Goal: Transaction & Acquisition: Purchase product/service

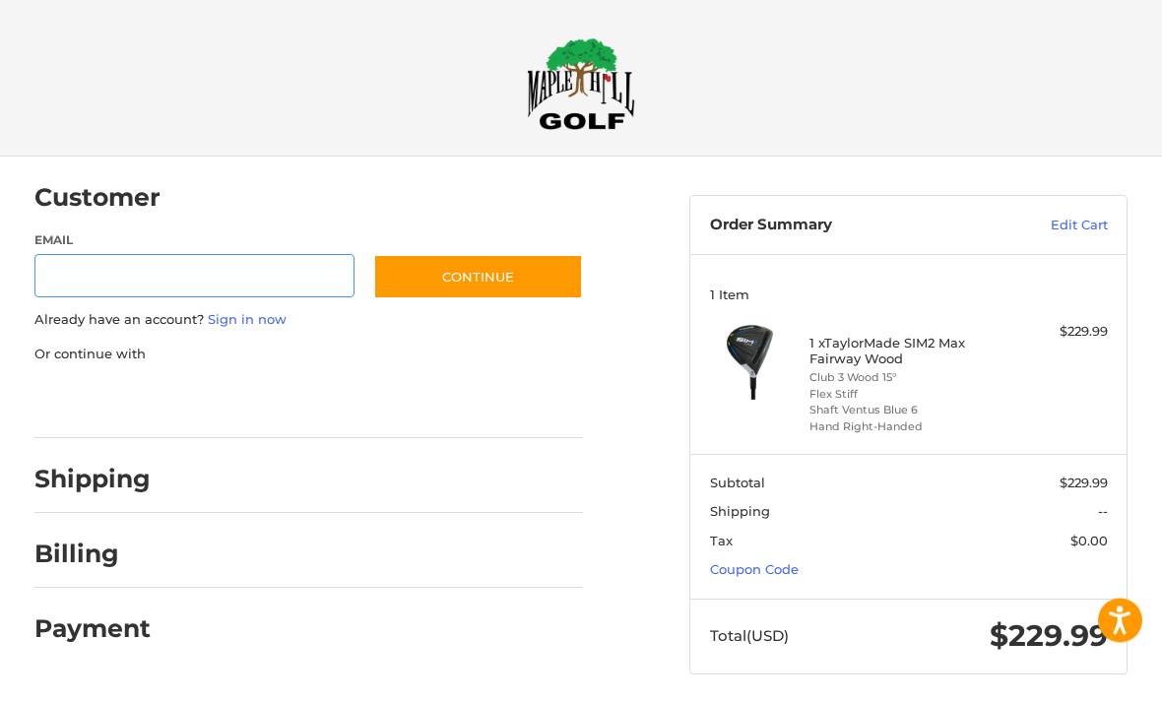
scroll to position [7, 0]
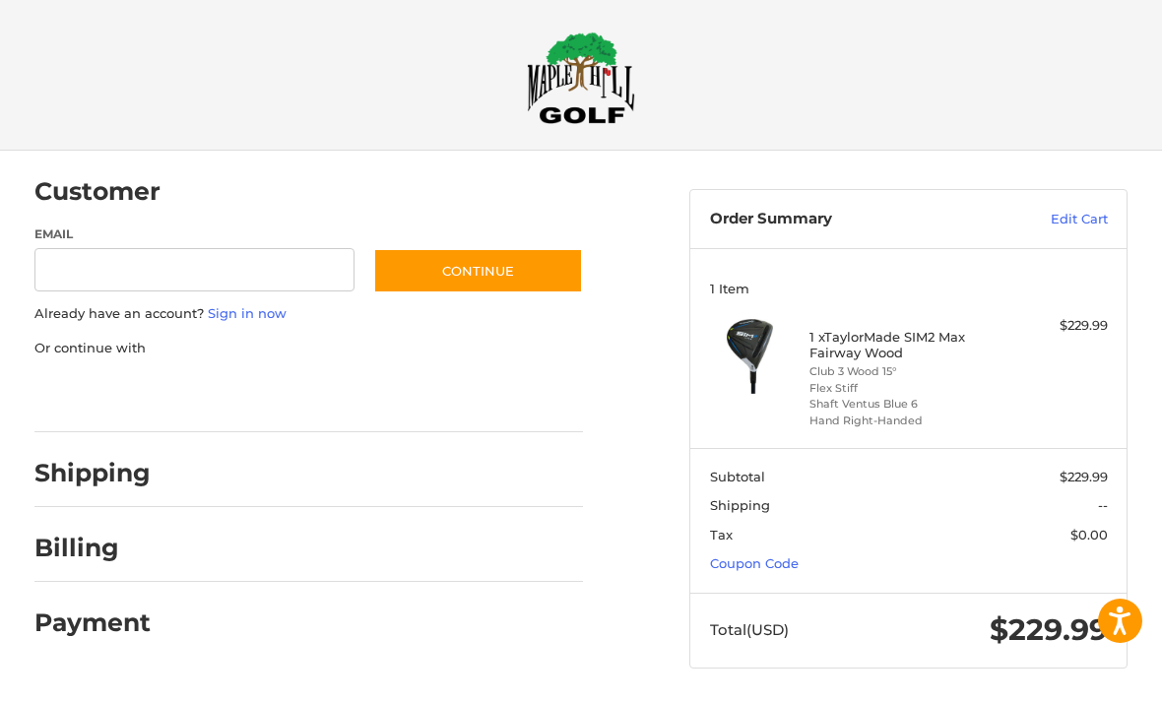
click at [750, 555] on link "Coupon Code" at bounding box center [754, 563] width 89 height 16
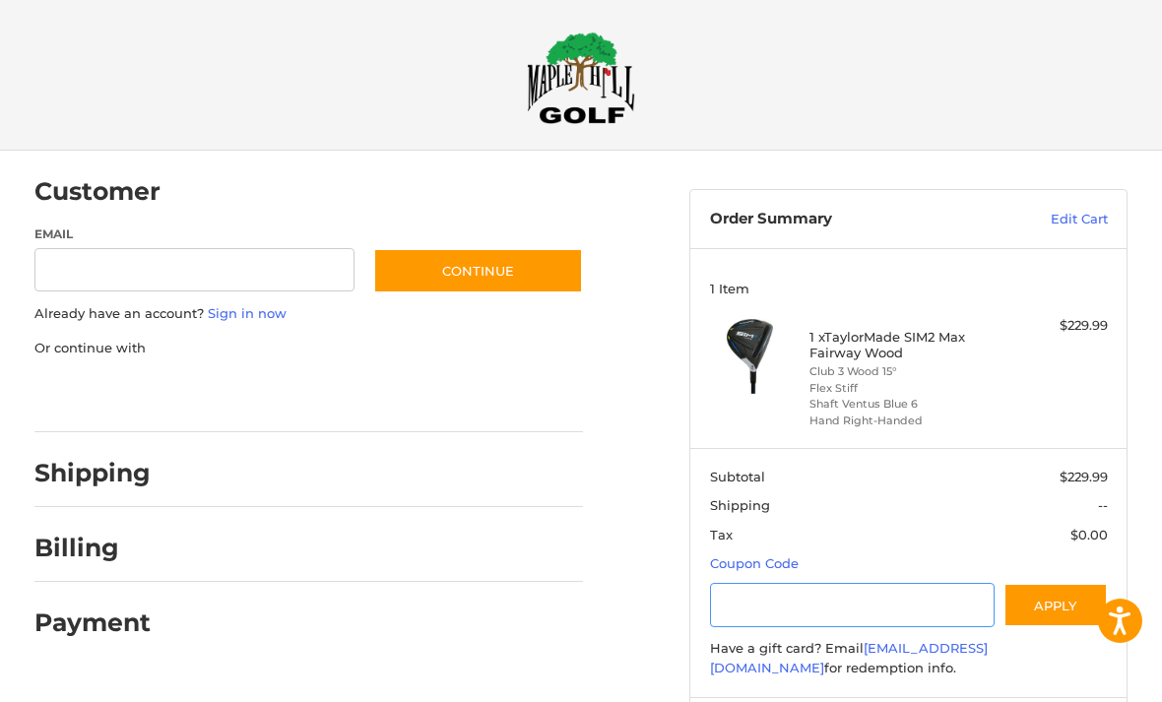
click at [728, 595] on input "Gift Certificate or Coupon Code" at bounding box center [852, 605] width 285 height 44
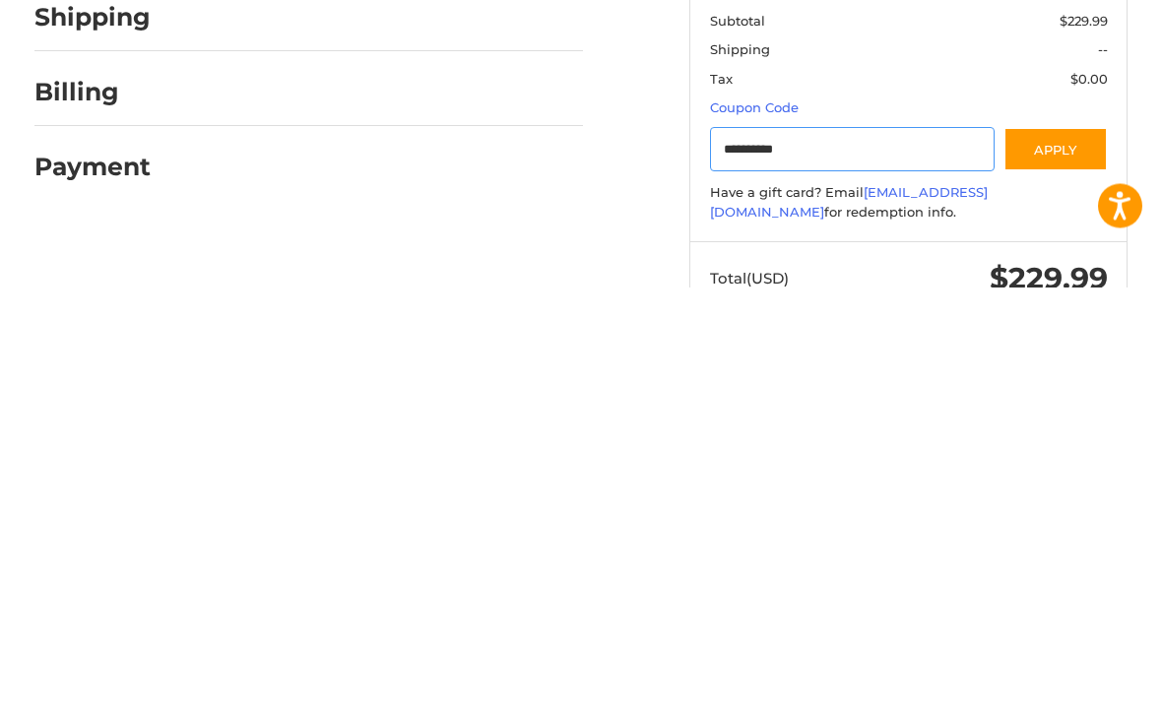
type input "**********"
click at [1064, 543] on button "Apply" at bounding box center [1055, 565] width 104 height 44
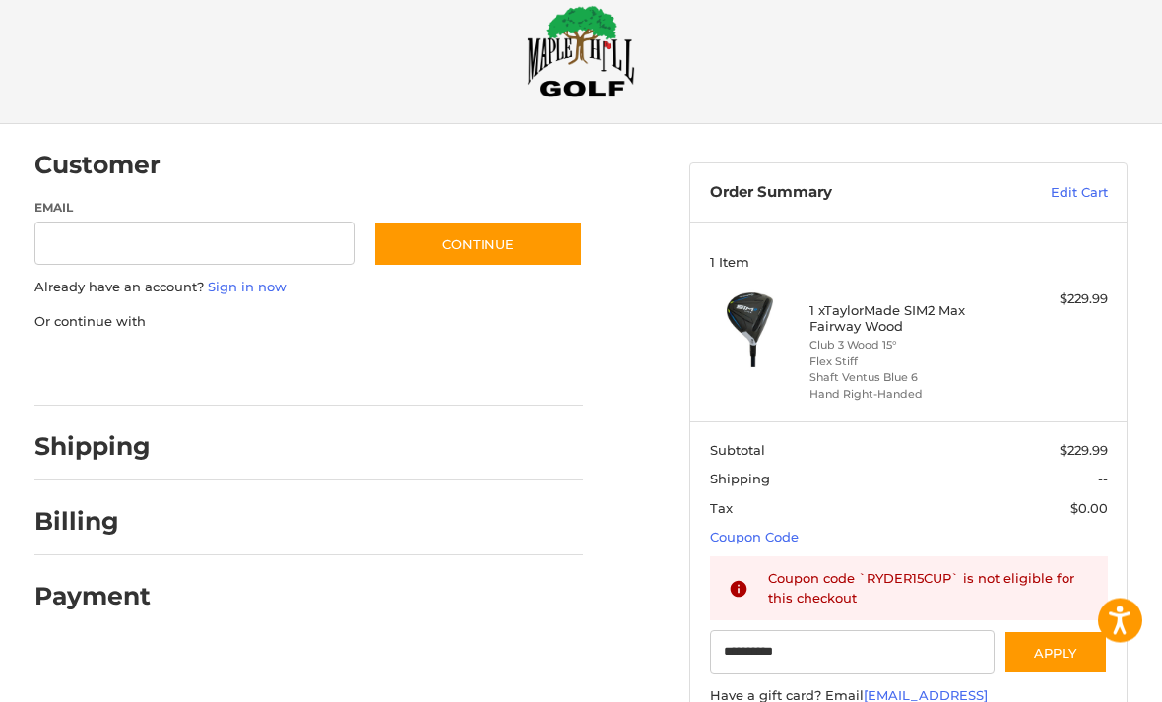
scroll to position [34, 0]
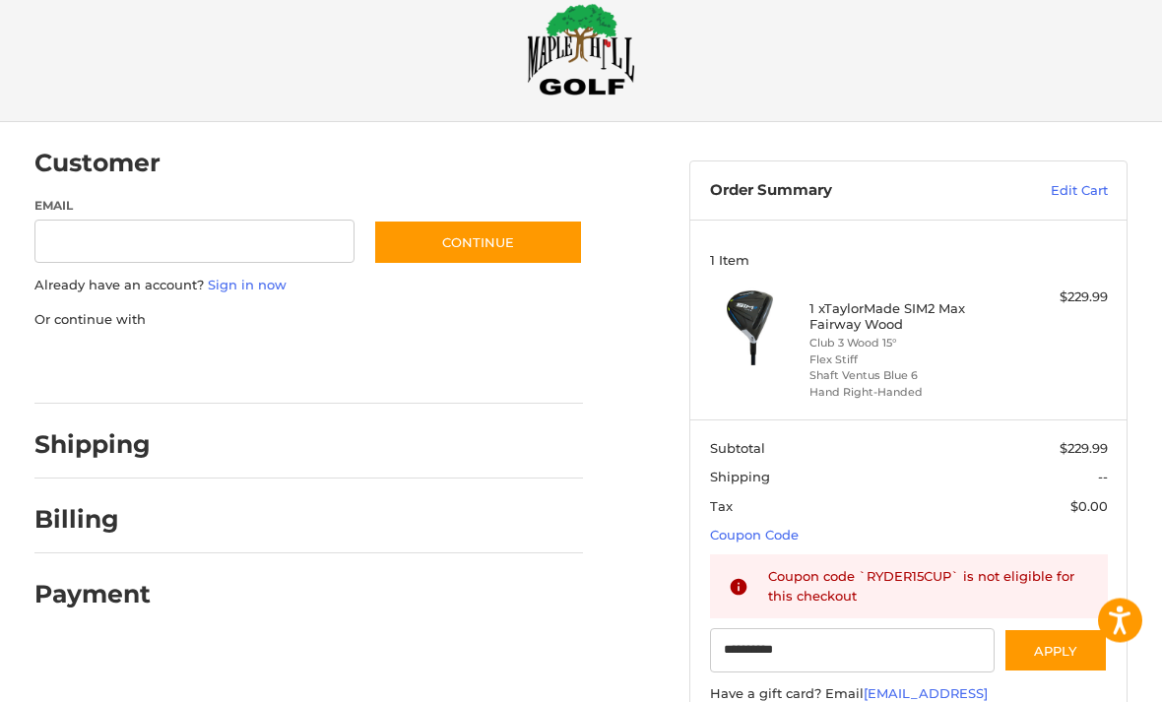
click at [81, 446] on h2 "Shipping" at bounding box center [92, 445] width 116 height 31
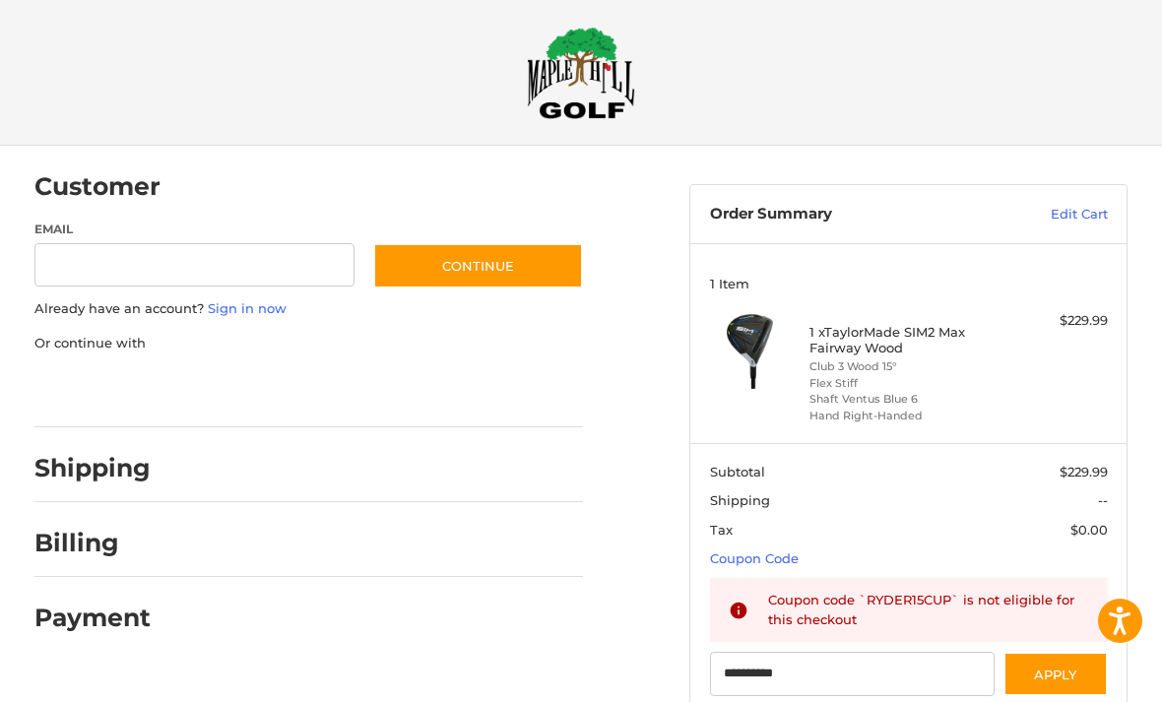
scroll to position [0, 0]
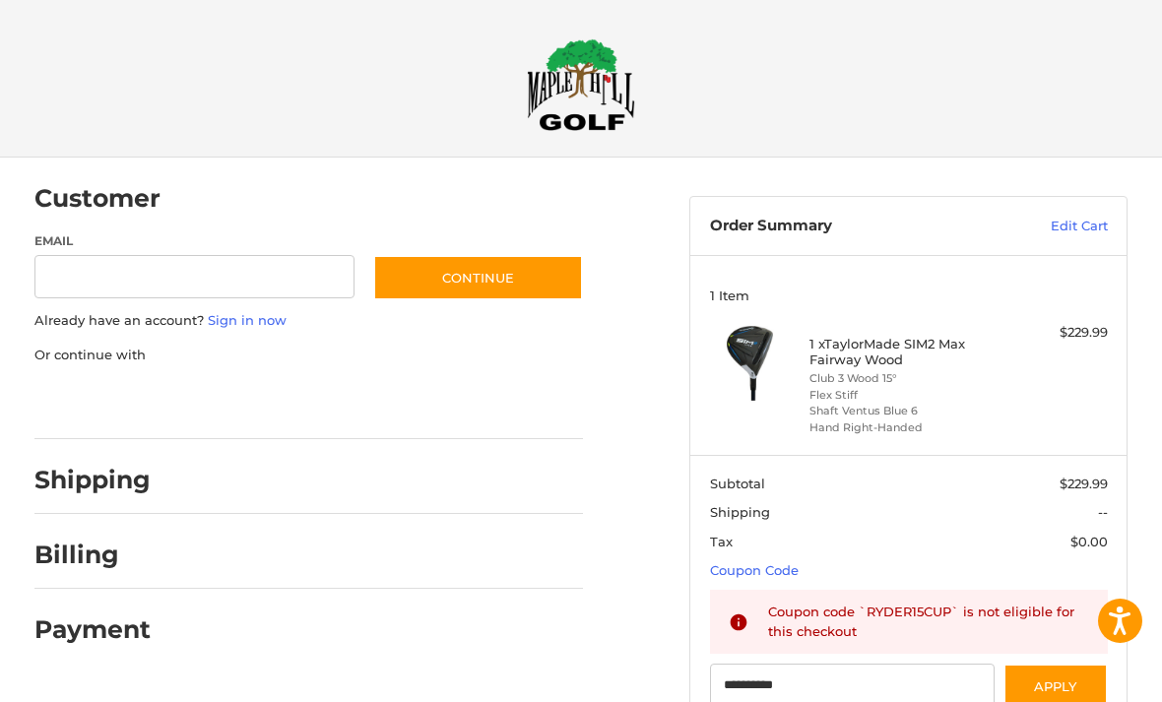
click at [97, 559] on h2 "Billing" at bounding box center [91, 555] width 115 height 31
